Goal: Information Seeking & Learning: Check status

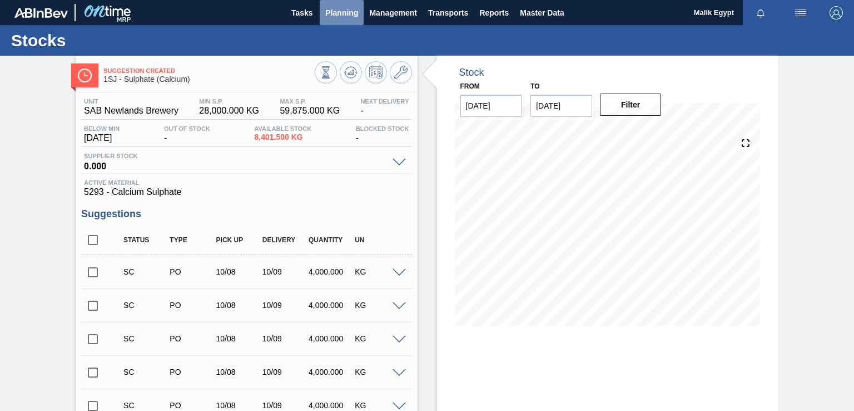
click at [347, 13] on span "Planning" at bounding box center [341, 12] width 33 height 13
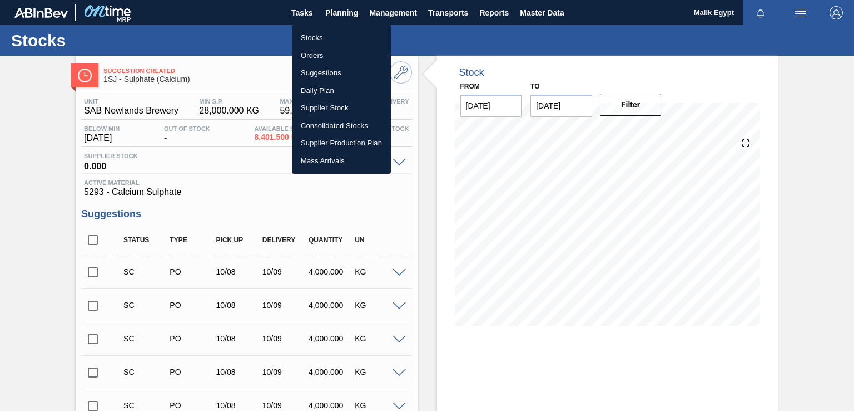
click at [315, 54] on li "Orders" at bounding box center [341, 56] width 99 height 18
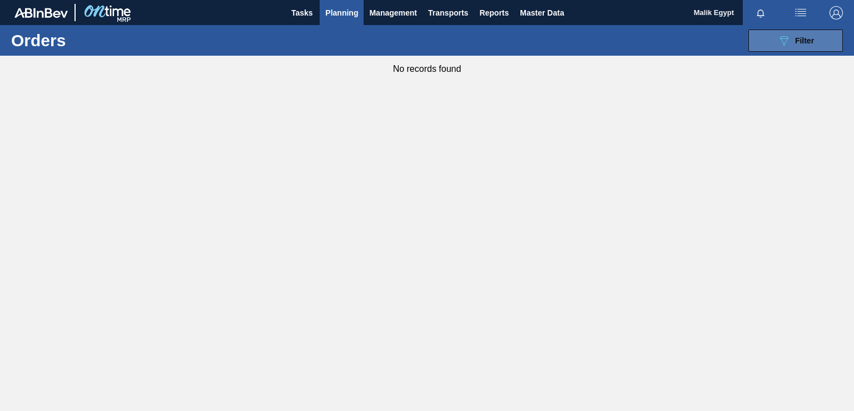
click at [796, 41] on span "Filter" at bounding box center [804, 40] width 19 height 9
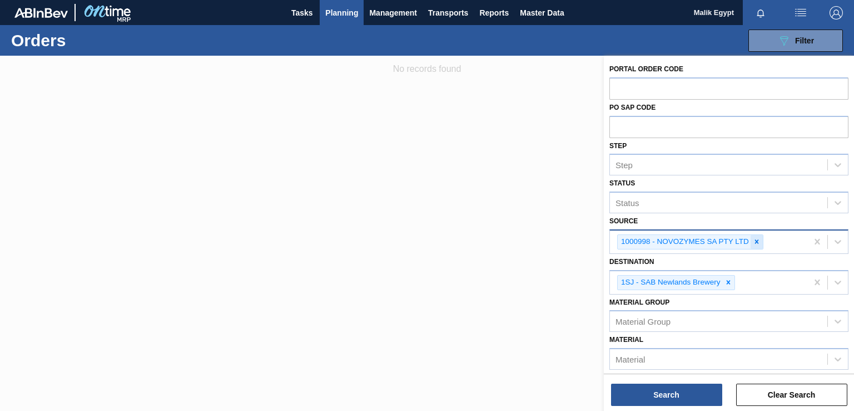
click at [754, 238] on icon at bounding box center [757, 242] width 8 height 8
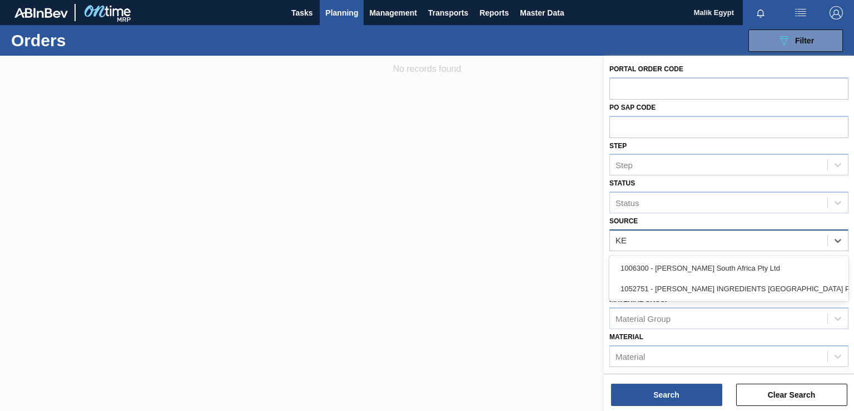
type input "KER"
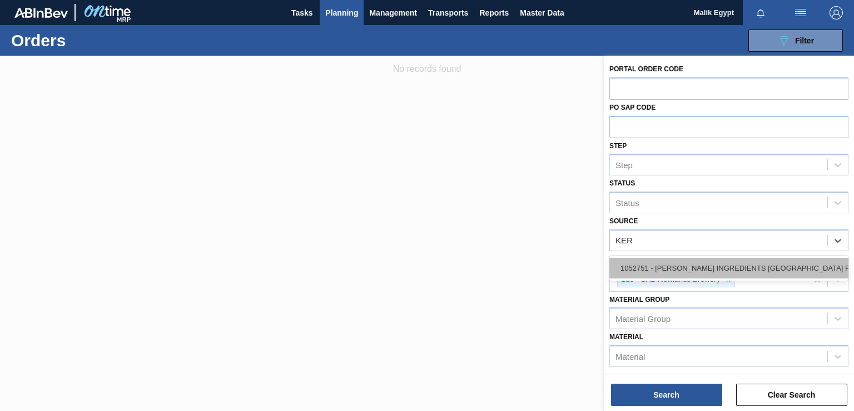
click at [739, 264] on div "1052751 - [PERSON_NAME] INGREDIENTS [GEOGRAPHIC_DATA] PTY" at bounding box center [729, 268] width 239 height 21
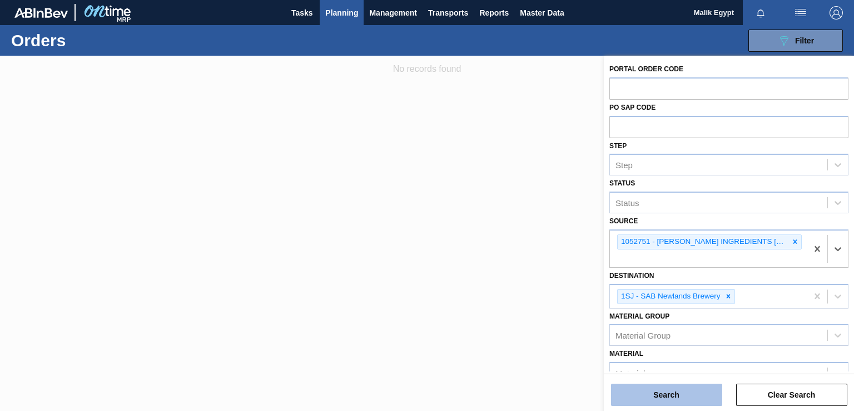
click at [675, 397] on button "Search" at bounding box center [666, 394] width 111 height 22
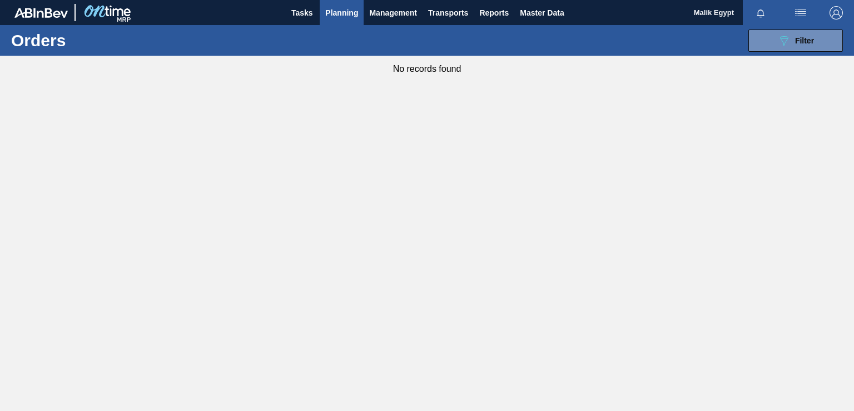
click at [348, 7] on span "Planning" at bounding box center [341, 12] width 33 height 13
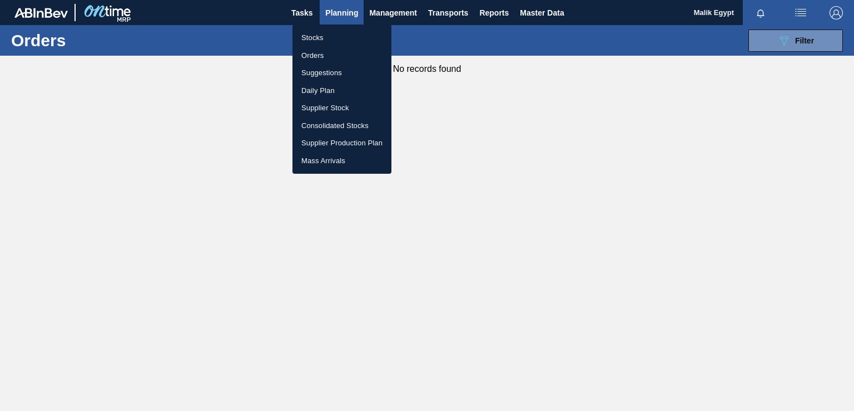
click at [314, 38] on li "Stocks" at bounding box center [342, 38] width 99 height 18
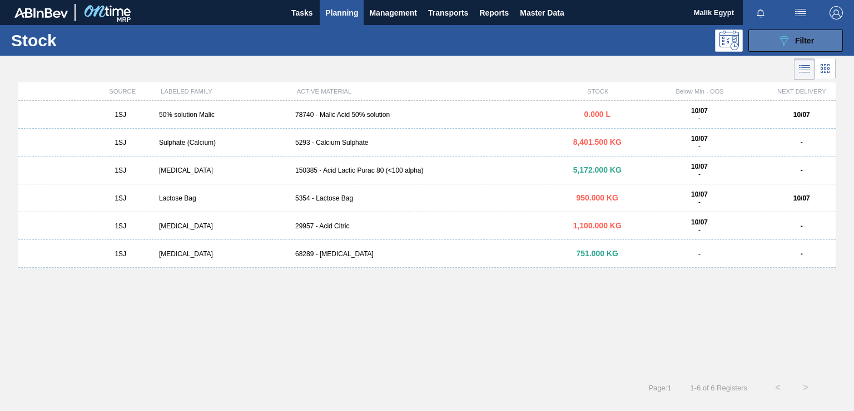
click at [816, 42] on button "089F7B8B-B2A5-4AFE-B5C0-19BA573D28AC Filter" at bounding box center [796, 40] width 95 height 22
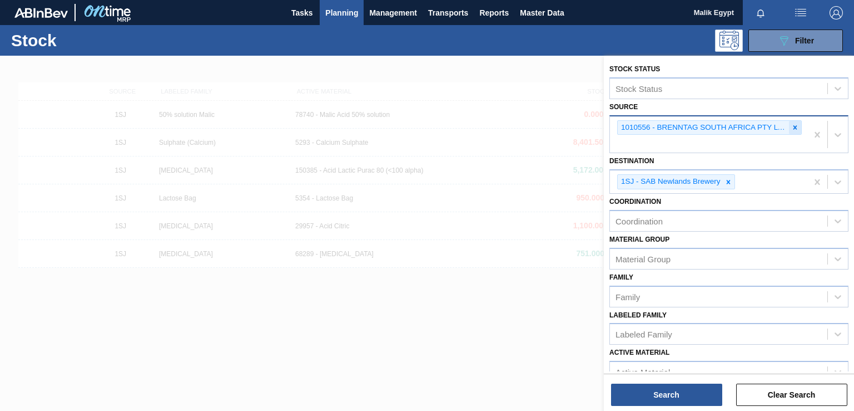
click at [794, 128] on icon at bounding box center [796, 127] width 8 height 8
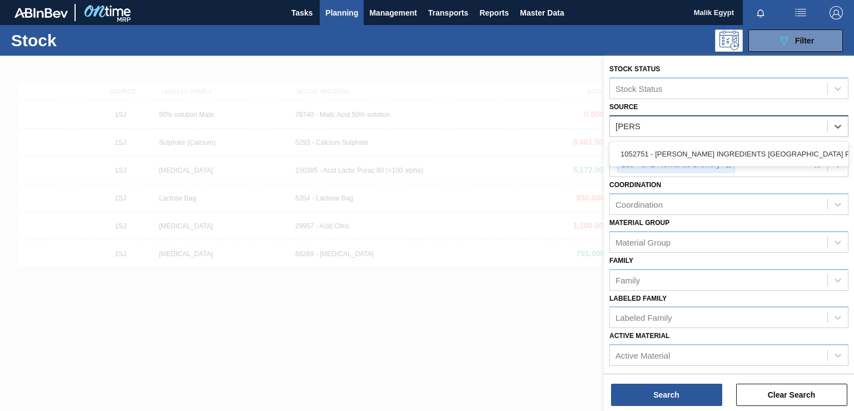
type input "[PERSON_NAME]"
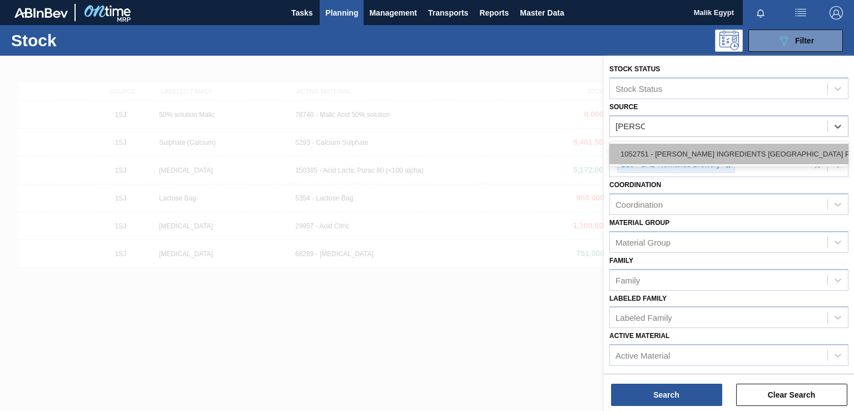
click at [771, 152] on div "1052751 - [PERSON_NAME] INGREDIENTS [GEOGRAPHIC_DATA] PTY" at bounding box center [729, 154] width 239 height 21
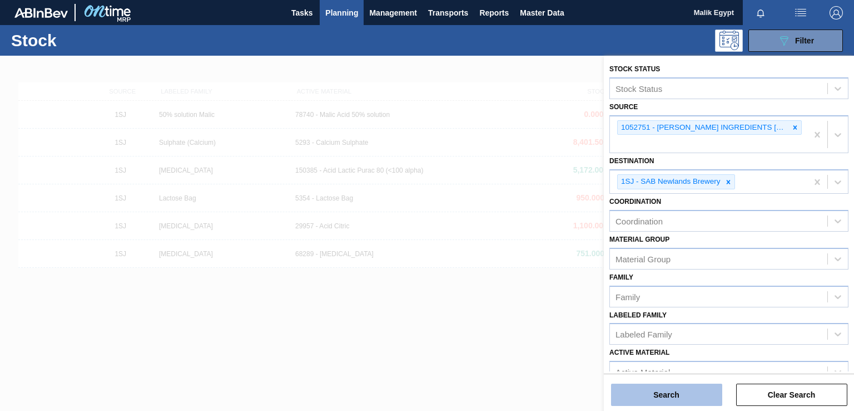
click at [659, 393] on button "Search" at bounding box center [666, 394] width 111 height 22
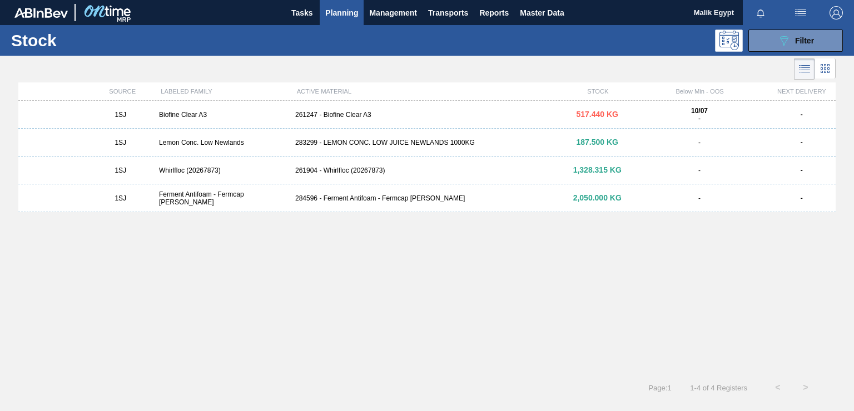
click at [387, 141] on div "283299 - LEMON CONC. LOW JUICE NEWLANDS 1000KG" at bounding box center [427, 143] width 273 height 8
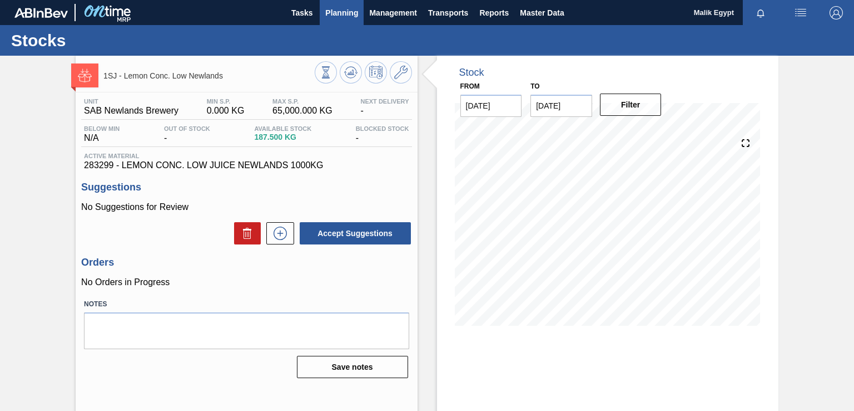
click at [342, 9] on span "Planning" at bounding box center [341, 12] width 33 height 13
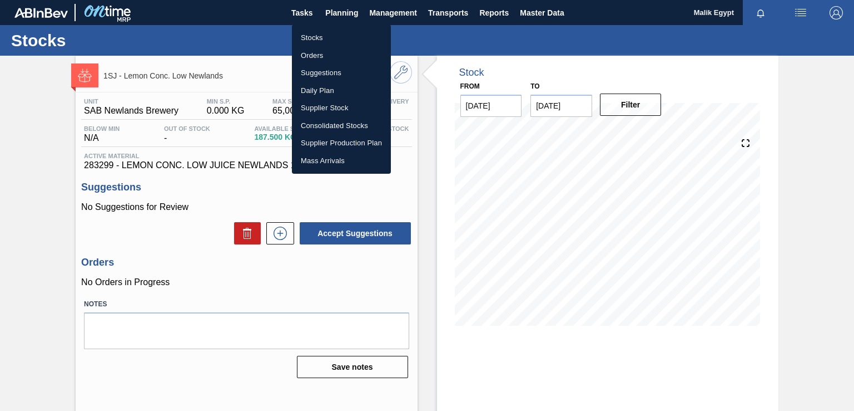
click at [320, 39] on li "Stocks" at bounding box center [341, 38] width 99 height 18
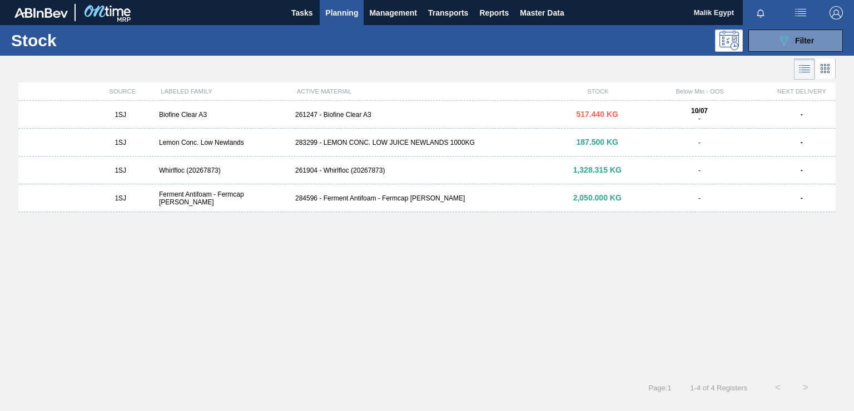
click at [343, 9] on span "Planning" at bounding box center [341, 12] width 33 height 13
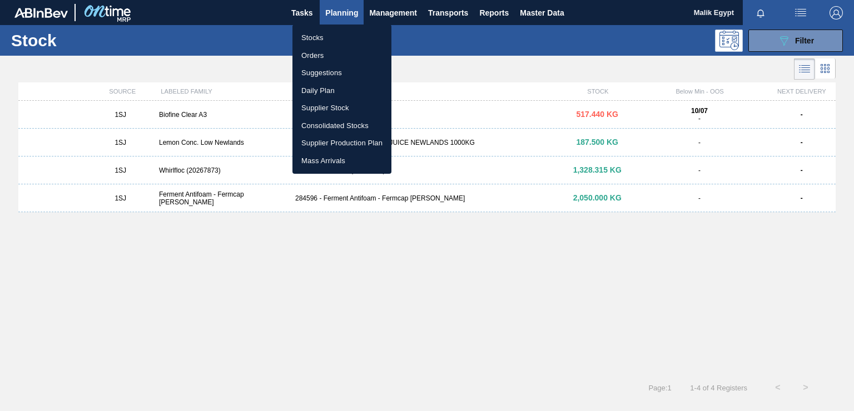
click at [316, 36] on li "Stocks" at bounding box center [342, 38] width 99 height 18
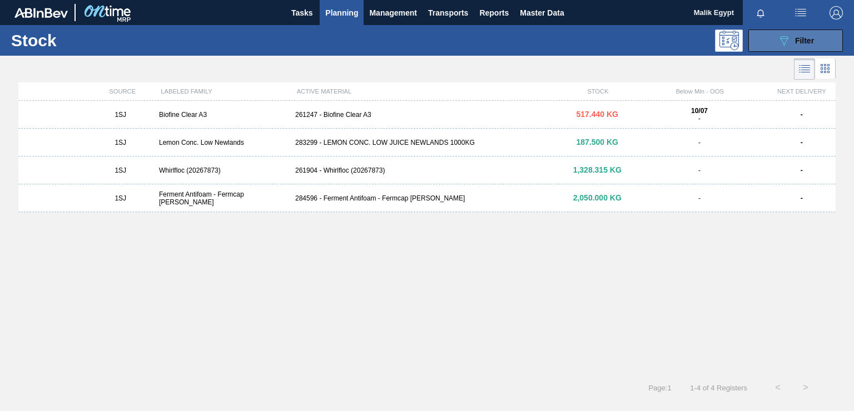
click at [808, 40] on span "Filter" at bounding box center [804, 40] width 19 height 9
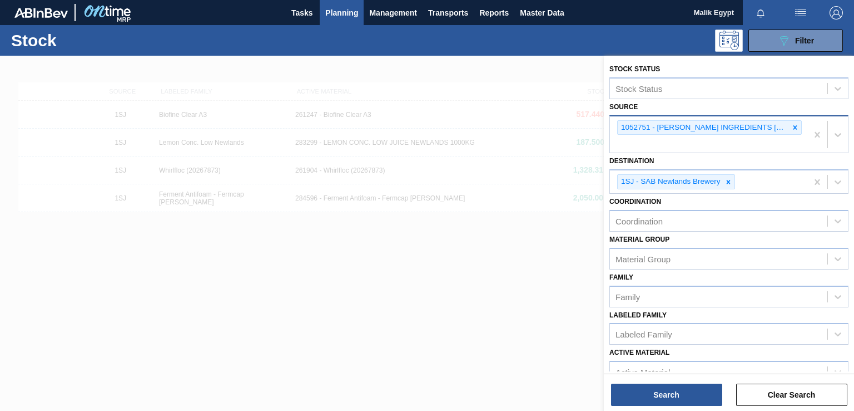
drag, startPoint x: 795, startPoint y: 124, endPoint x: 788, endPoint y: 127, distance: 7.2
click at [795, 125] on icon at bounding box center [796, 127] width 8 height 8
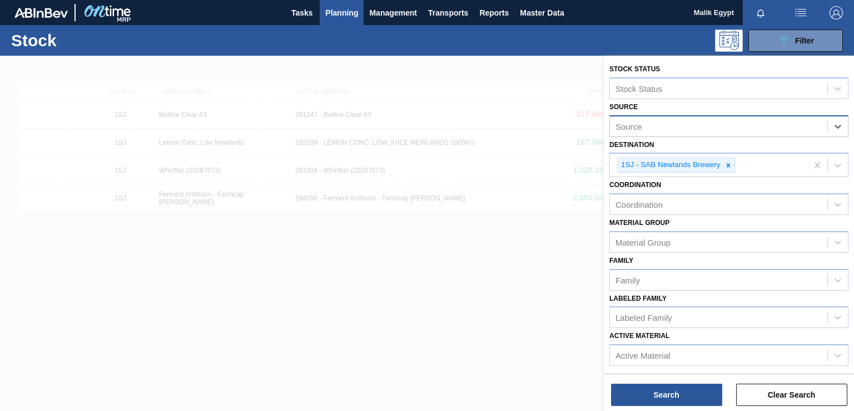
click at [745, 134] on div "Source" at bounding box center [729, 126] width 239 height 22
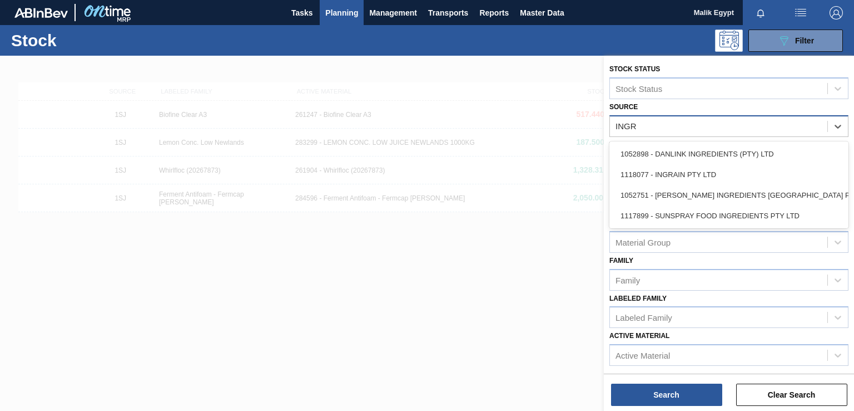
type input "INGRA"
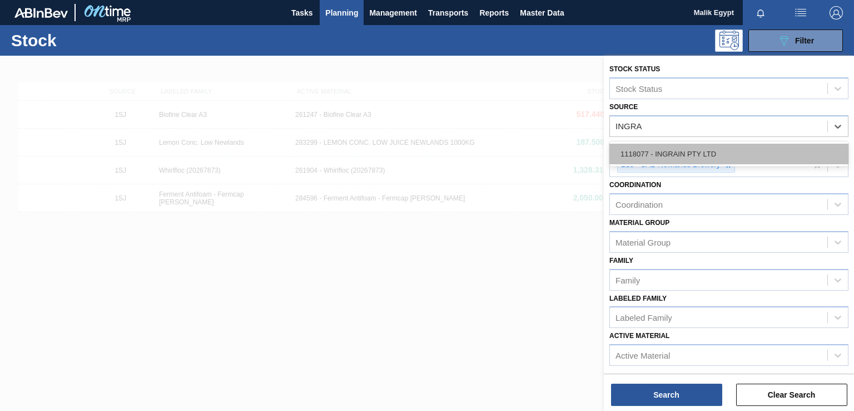
click at [670, 146] on div "1118077 - INGRAIN PTY LTD" at bounding box center [729, 154] width 239 height 21
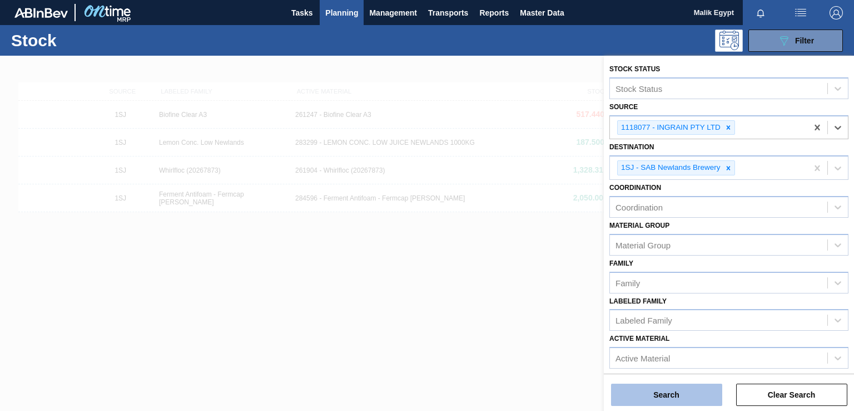
click at [688, 397] on button "Search" at bounding box center [666, 394] width 111 height 22
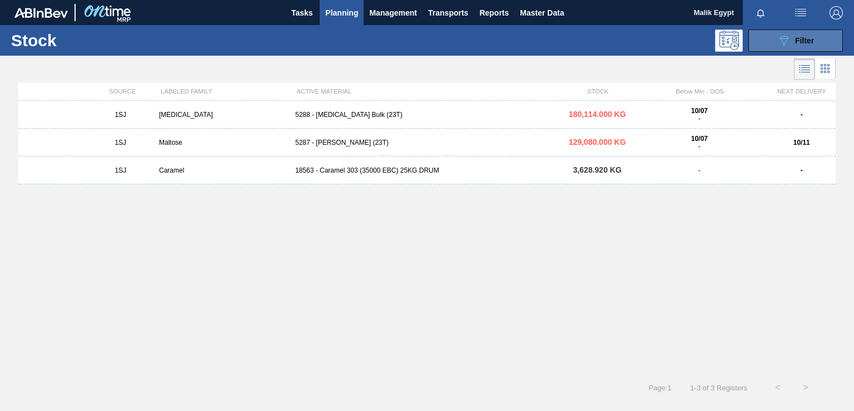
click at [802, 38] on span "Filter" at bounding box center [804, 40] width 19 height 9
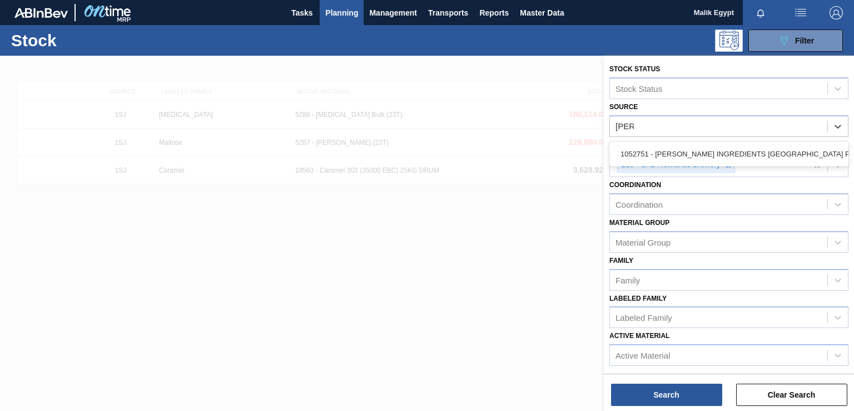
type input "[PERSON_NAME]"
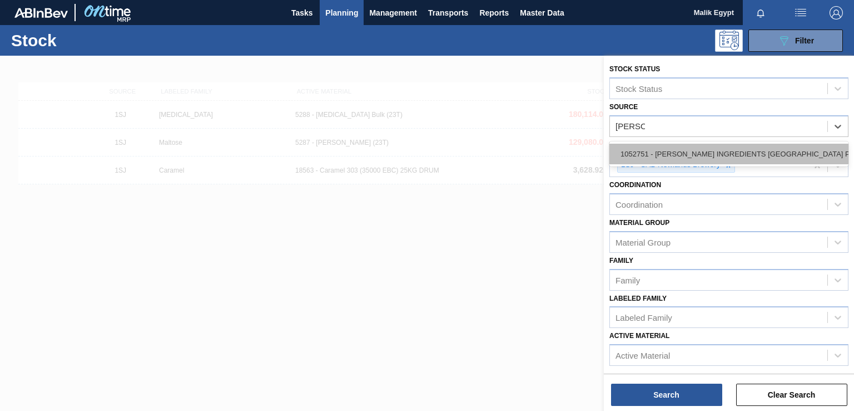
click at [749, 147] on div "1052751 - [PERSON_NAME] INGREDIENTS [GEOGRAPHIC_DATA] PTY" at bounding box center [729, 154] width 239 height 21
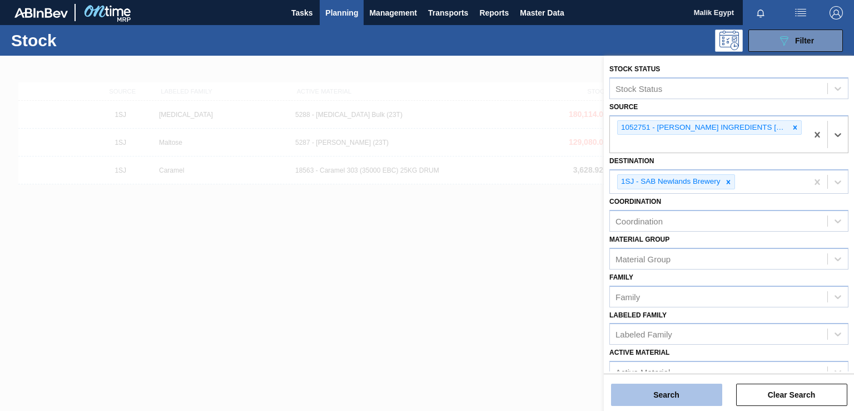
click at [679, 393] on button "Search" at bounding box center [666, 394] width 111 height 22
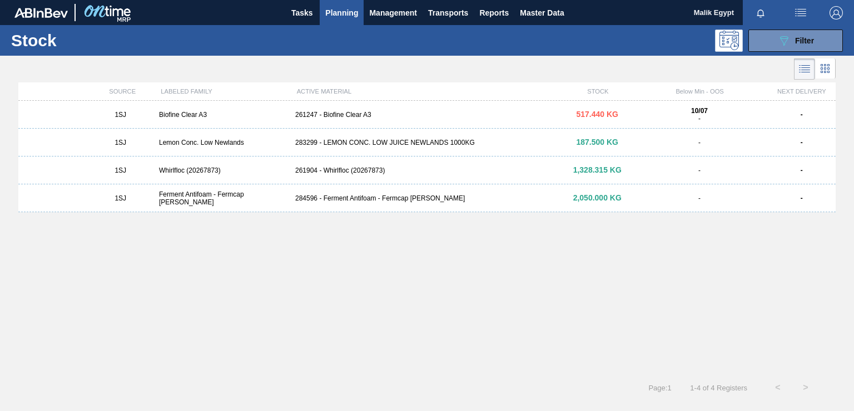
click at [393, 144] on div "283299 - LEMON CONC. LOW JUICE NEWLANDS 1000KG" at bounding box center [427, 143] width 273 height 8
